Goal: Information Seeking & Learning: Learn about a topic

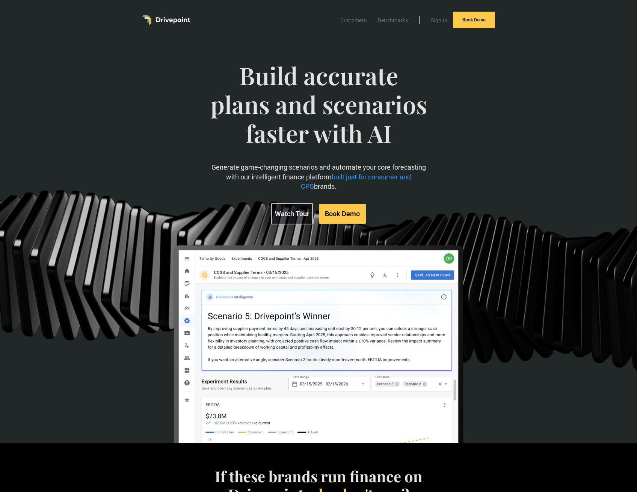
click at [168, 20] on img "home" at bounding box center [166, 20] width 48 height 11
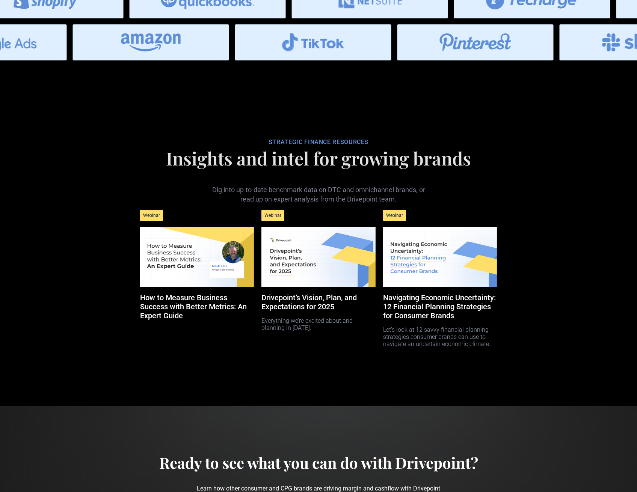
scroll to position [3136, 0]
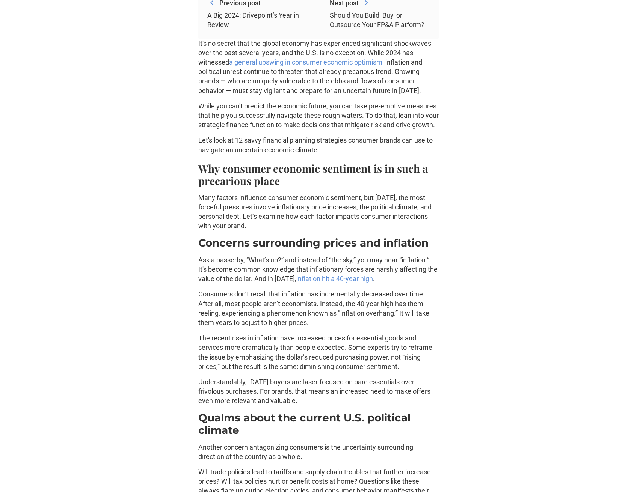
scroll to position [375, 0]
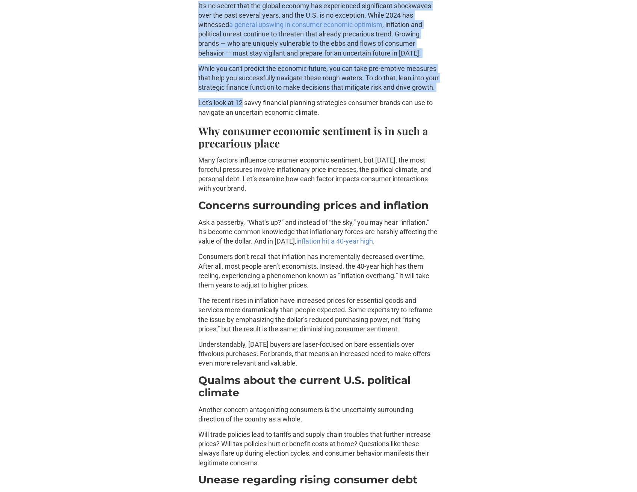
drag, startPoint x: 191, startPoint y: 5, endPoint x: 242, endPoint y: 111, distance: 117.2
click at [242, 111] on p "Let's look at 12 savvy financial planning strategies consumer brands can use to…" at bounding box center [318, 107] width 240 height 19
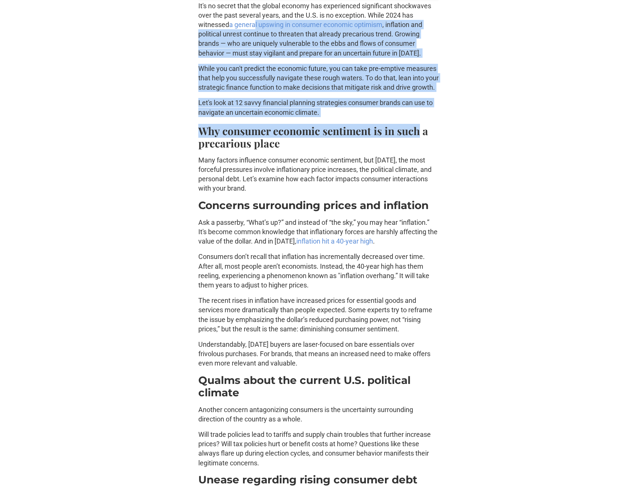
drag, startPoint x: 416, startPoint y: 129, endPoint x: 240, endPoint y: 102, distance: 178.2
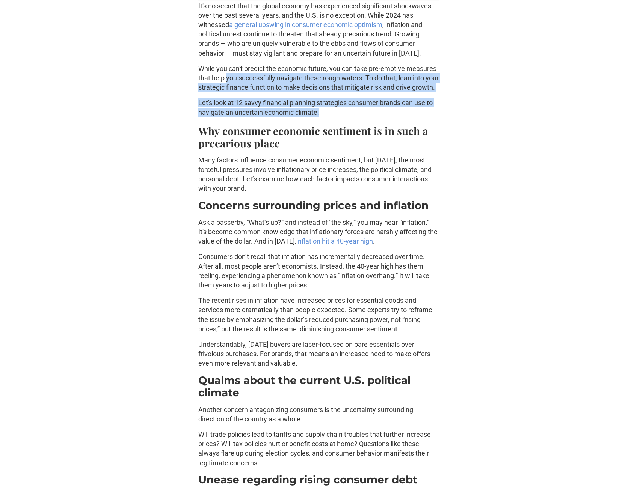
drag, startPoint x: 321, startPoint y: 121, endPoint x: 226, endPoint y: 74, distance: 106.8
click at [226, 74] on p "While you can't predict the economic future, you can take pre-emptive measures …" at bounding box center [318, 78] width 240 height 29
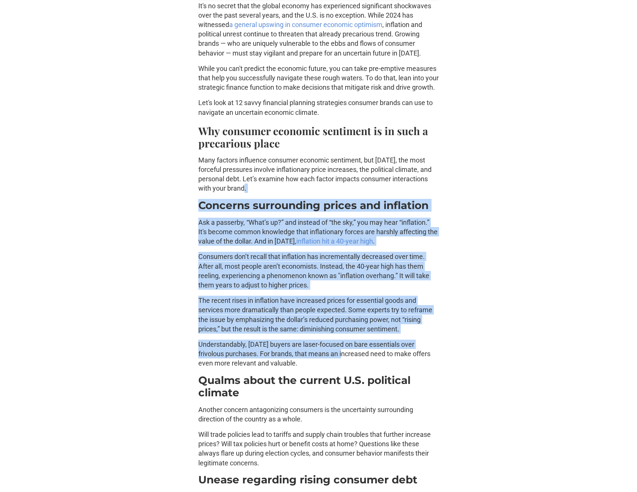
drag, startPoint x: 264, startPoint y: 200, endPoint x: 340, endPoint y: 367, distance: 183.4
click at [340, 367] on p "Understandably, today’s buyers are laser-focused on bare essentials over frivol…" at bounding box center [318, 354] width 240 height 29
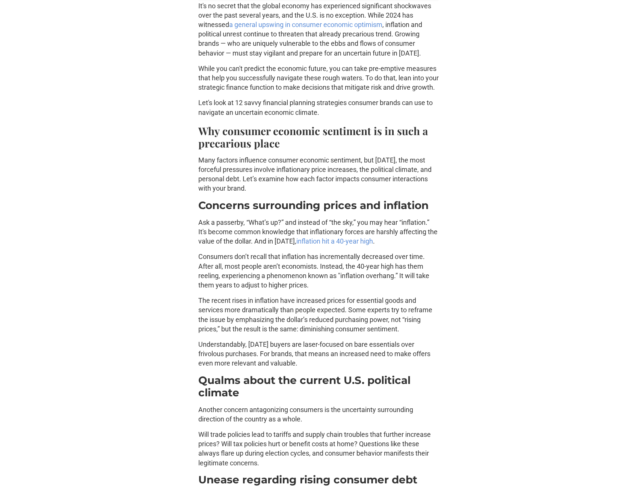
drag, startPoint x: 335, startPoint y: 371, endPoint x: 186, endPoint y: 228, distance: 206.3
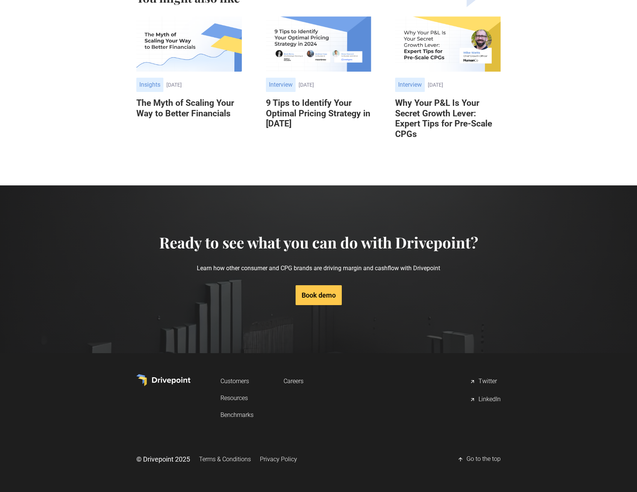
scroll to position [4327, 0]
click at [165, 392] on div "Customers Resources Benchmarks Careers Twitter LinkedIn" at bounding box center [318, 398] width 364 height 48
click at [161, 376] on img at bounding box center [163, 380] width 54 height 12
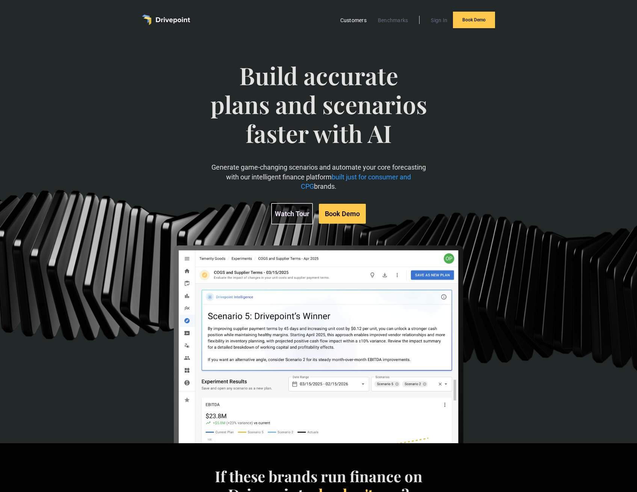
click at [360, 18] on link "Customers" at bounding box center [353, 20] width 34 height 10
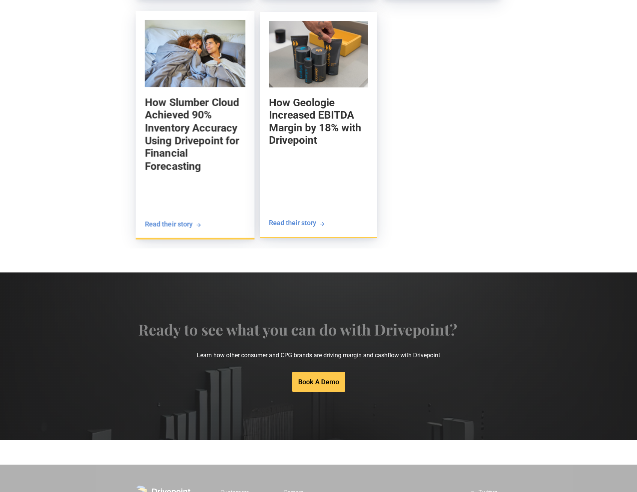
scroll to position [1351, 0]
